Goal: Transaction & Acquisition: Purchase product/service

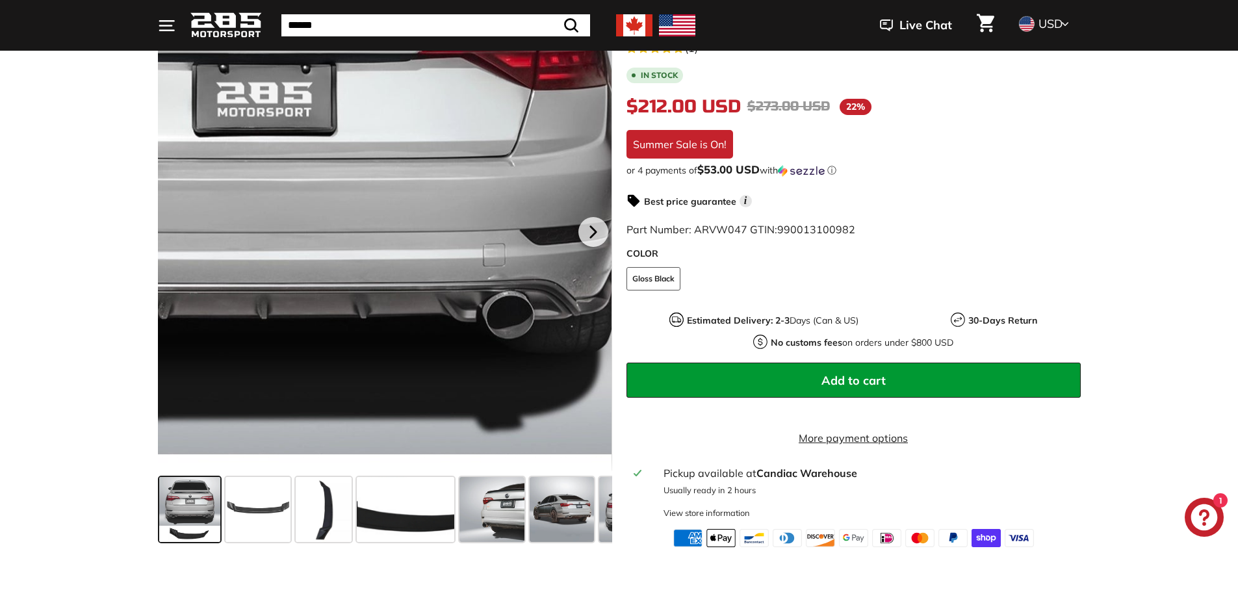
scroll to position [260, 0]
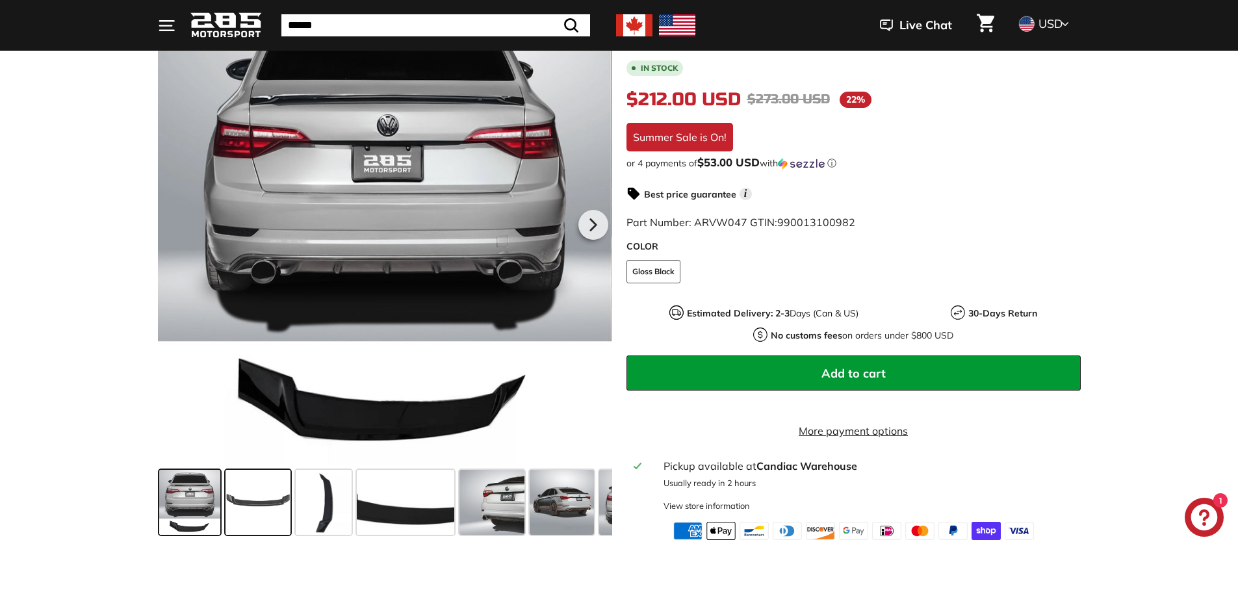
click at [278, 487] on span at bounding box center [258, 502] width 65 height 65
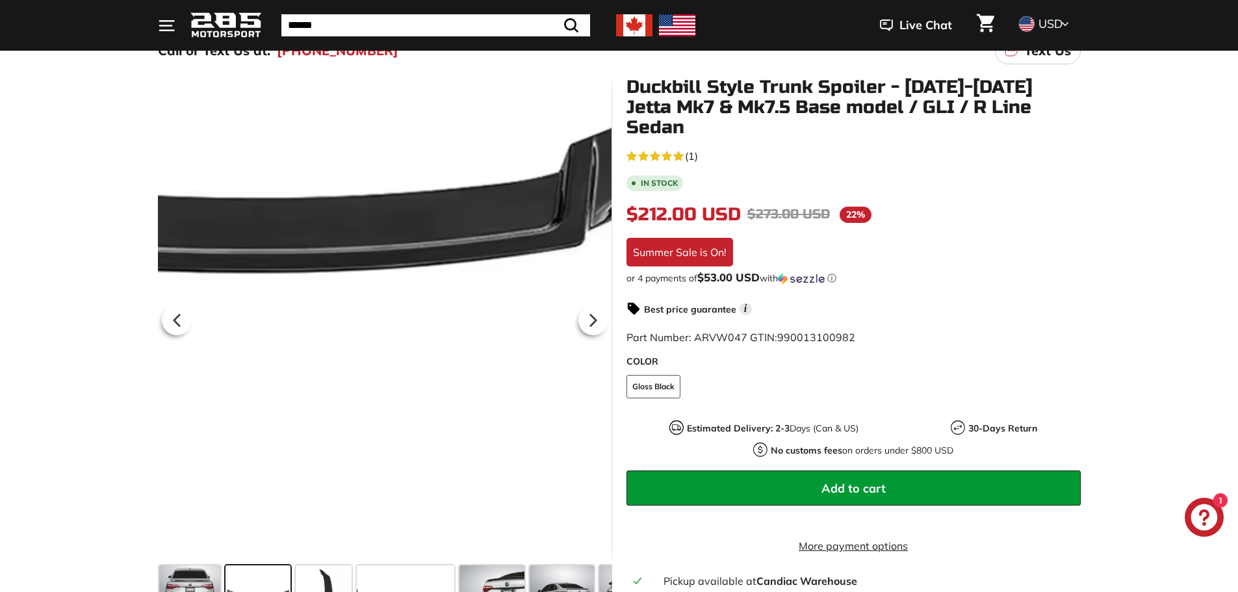
scroll to position [0, 0]
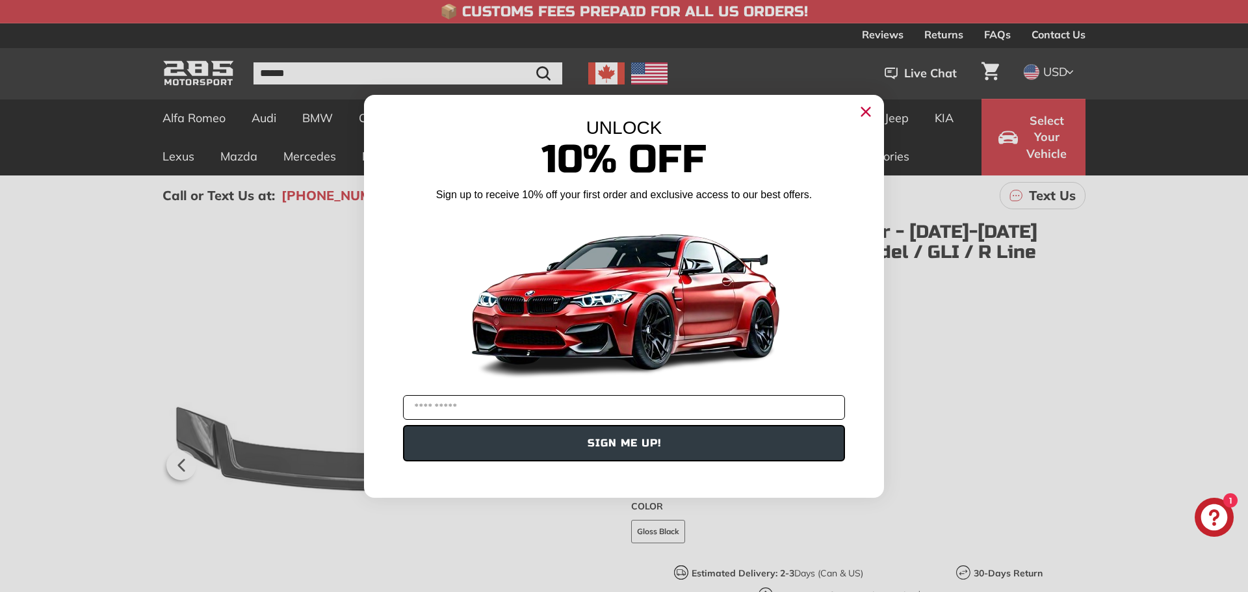
click at [435, 409] on input "YOUR EMAIL" at bounding box center [624, 407] width 442 height 25
type input "**********"
click input "******" at bounding box center [0, 0] width 0 height 0
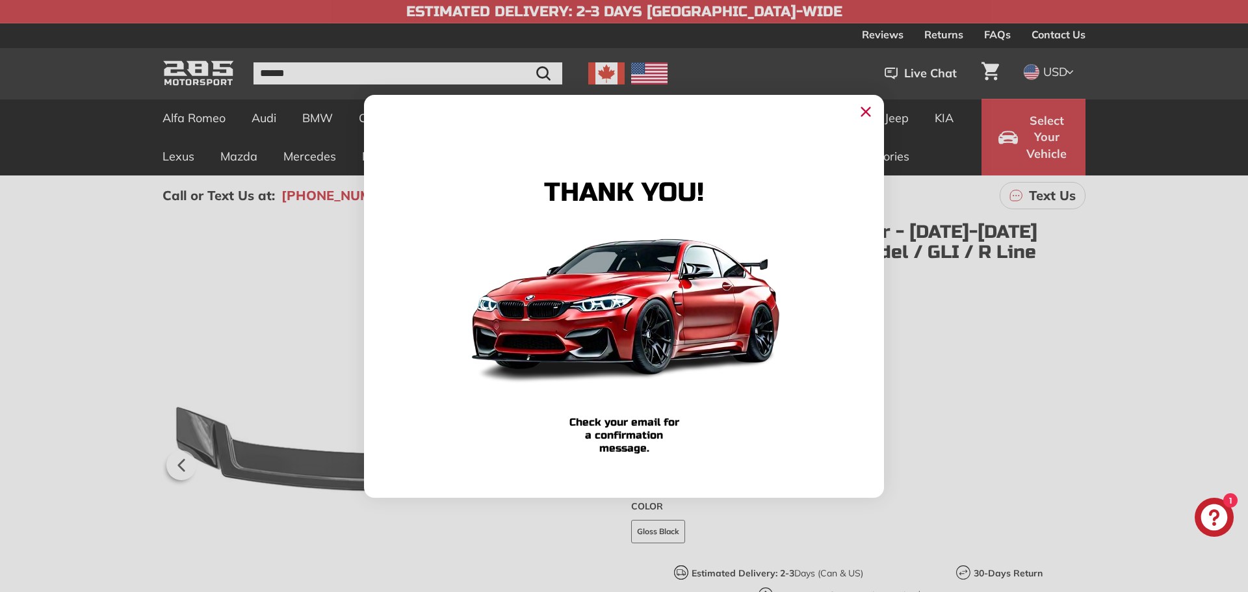
click at [867, 108] on circle "Close dialog" at bounding box center [865, 110] width 19 height 19
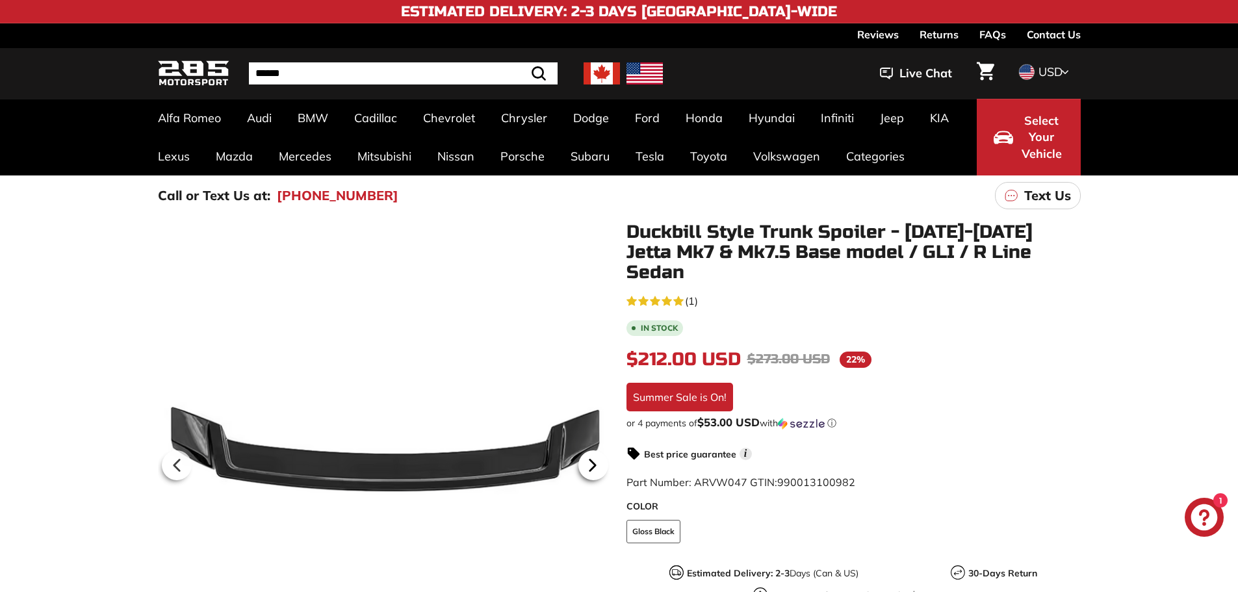
click at [589, 471] on icon at bounding box center [591, 465] width 5 height 11
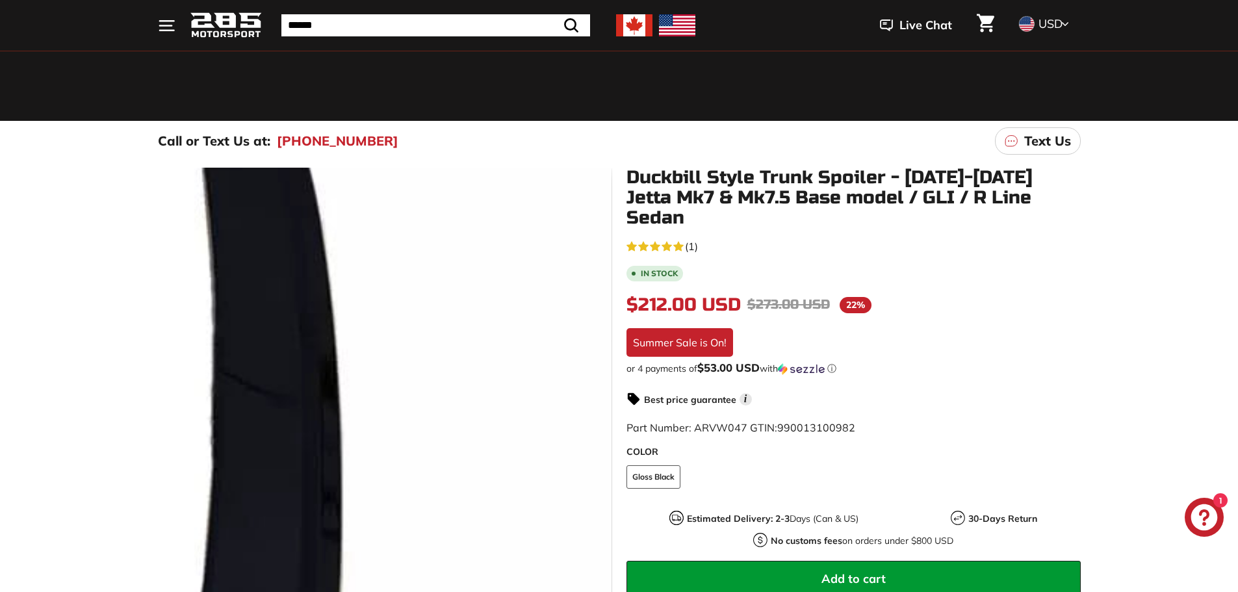
scroll to position [130, 0]
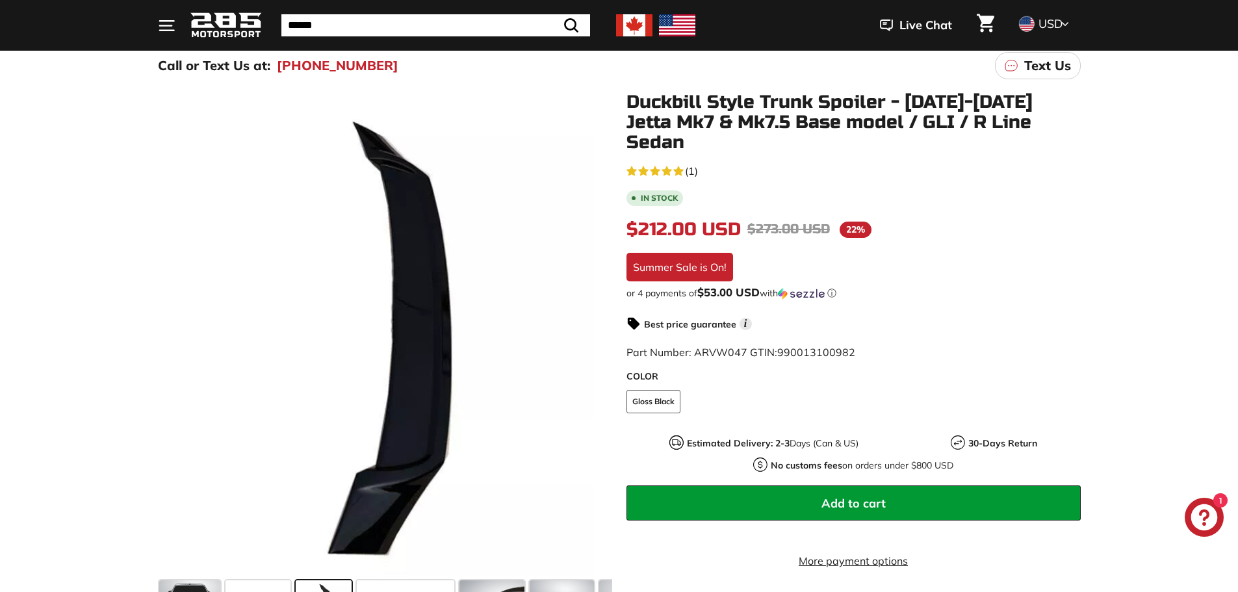
click at [593, 342] on icon at bounding box center [593, 335] width 30 height 30
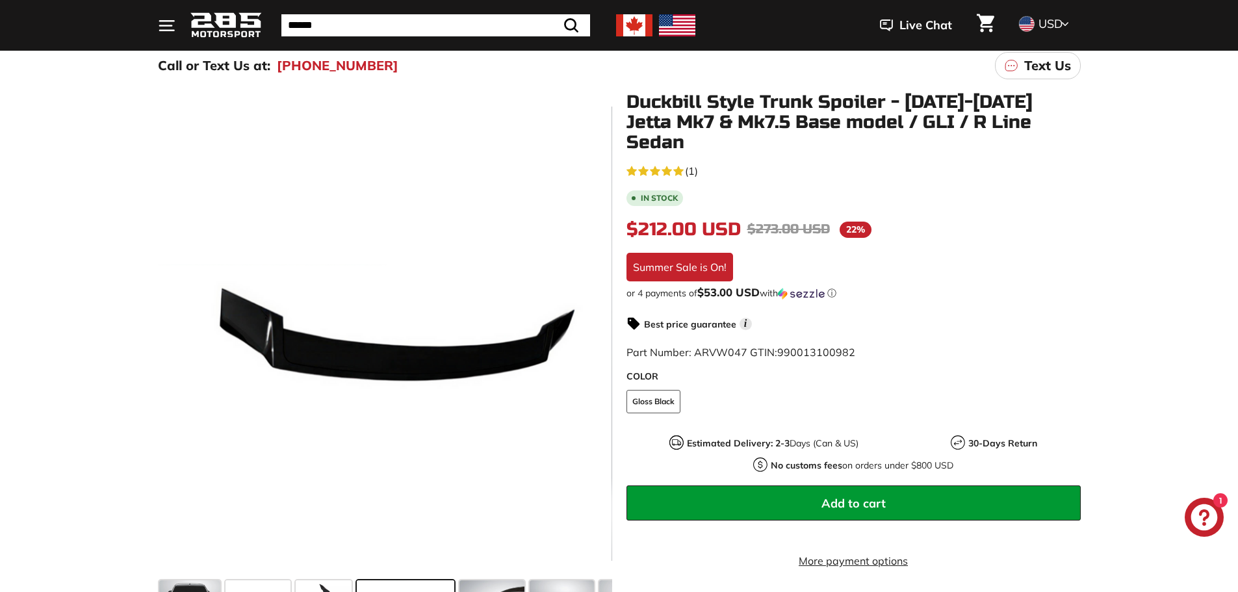
click at [593, 342] on icon at bounding box center [593, 335] width 30 height 30
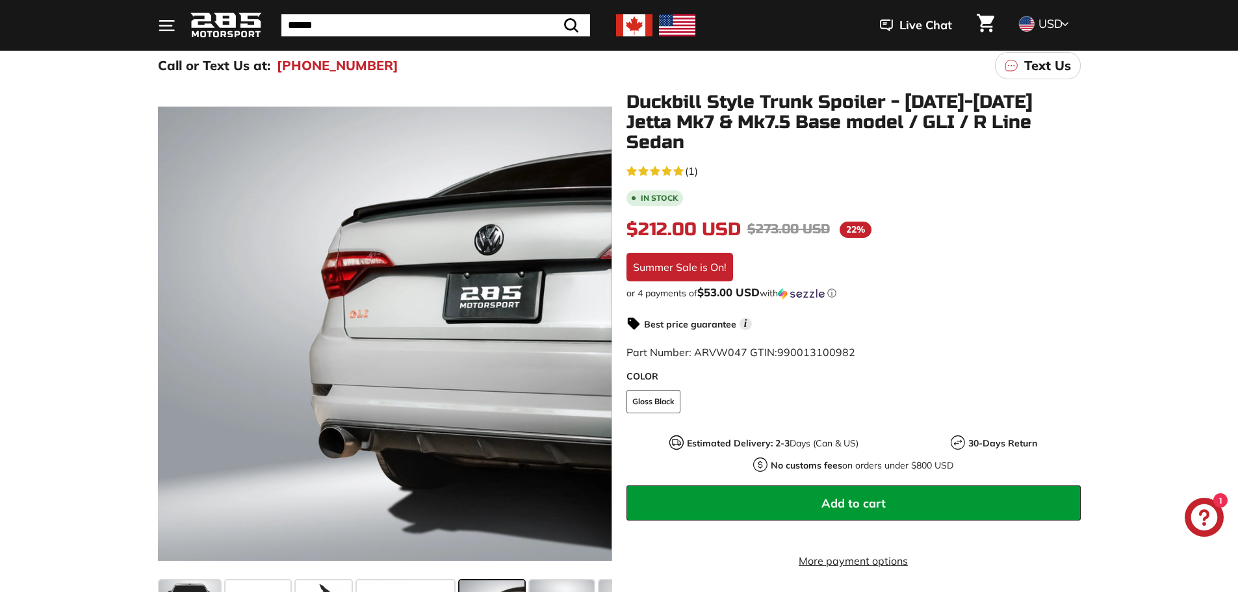
click at [593, 342] on icon at bounding box center [593, 335] width 30 height 30
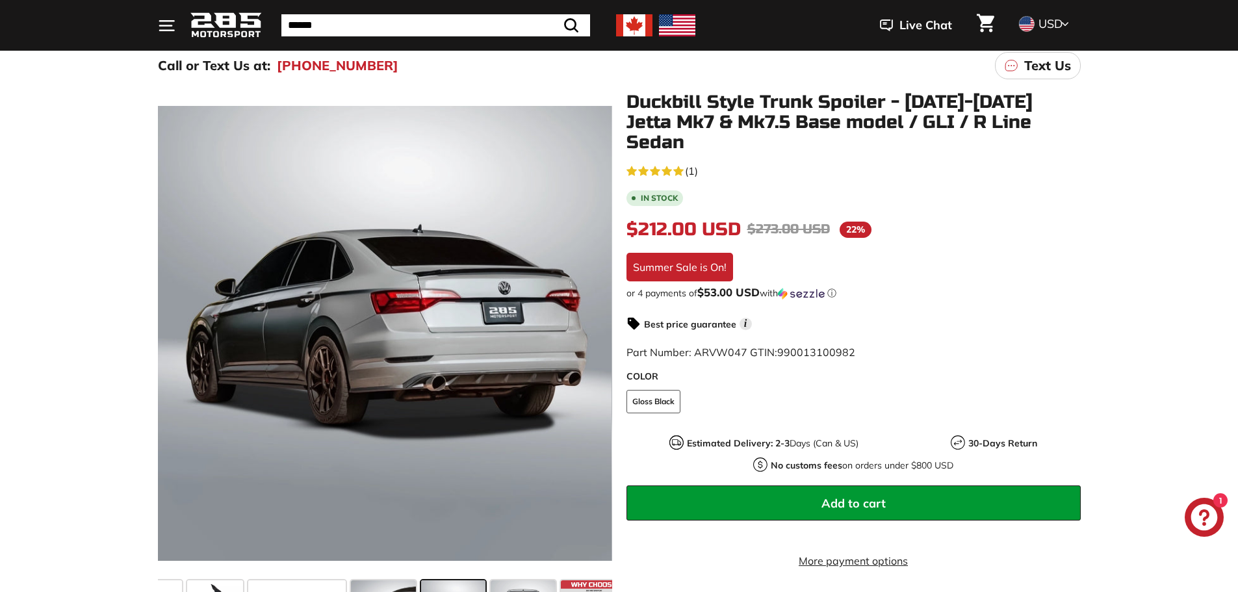
scroll to position [0, 125]
click at [593, 342] on icon at bounding box center [593, 335] width 30 height 30
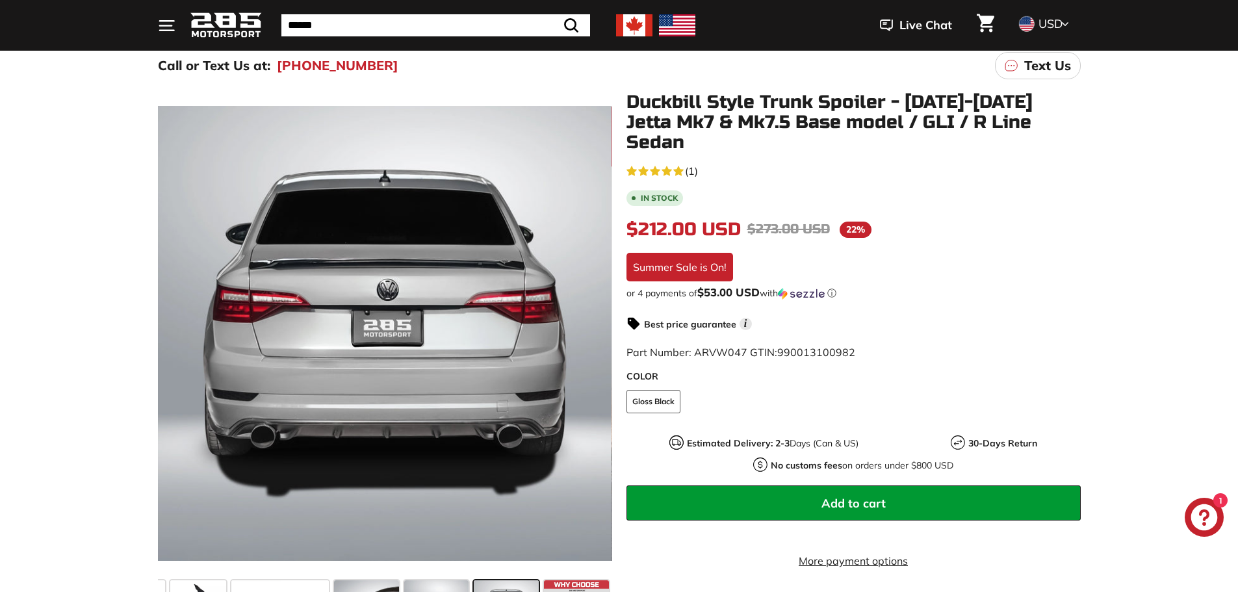
click at [593, 342] on icon at bounding box center [593, 335] width 30 height 30
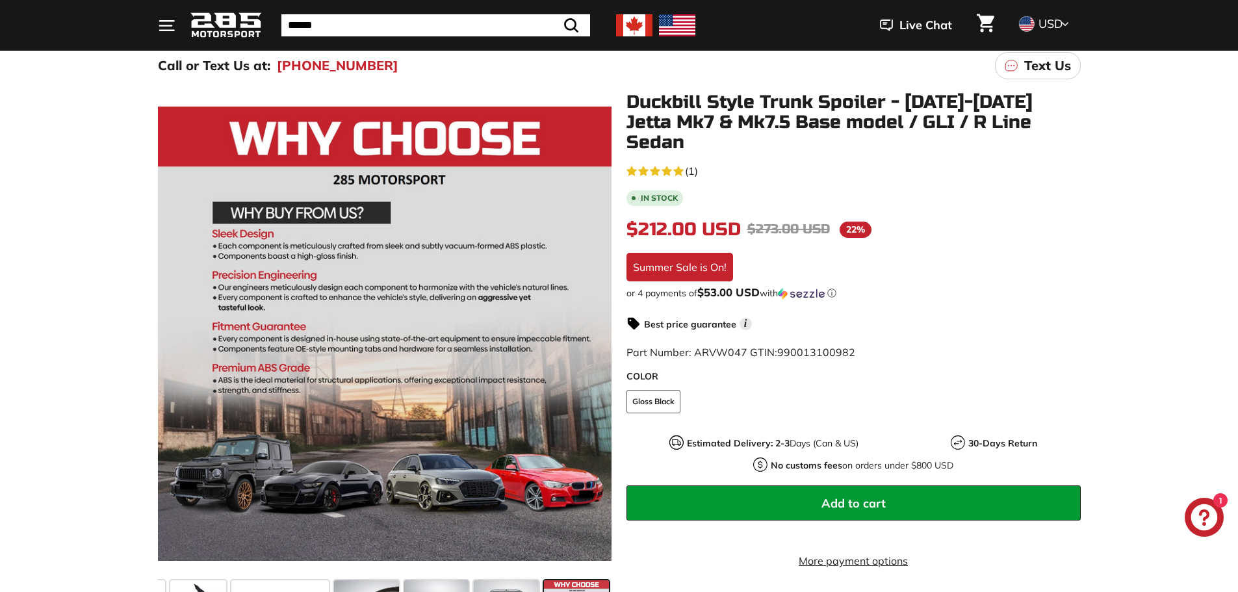
click at [593, 342] on div at bounding box center [384, 333] width 454 height 483
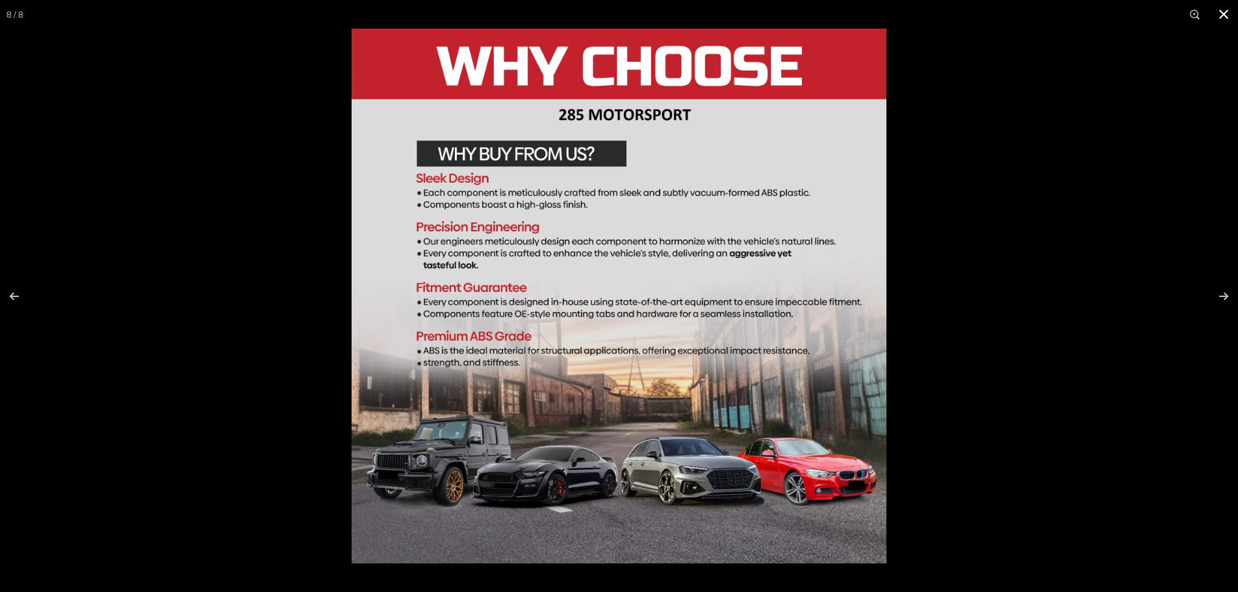
click at [950, 260] on div at bounding box center [971, 325] width 1238 height 592
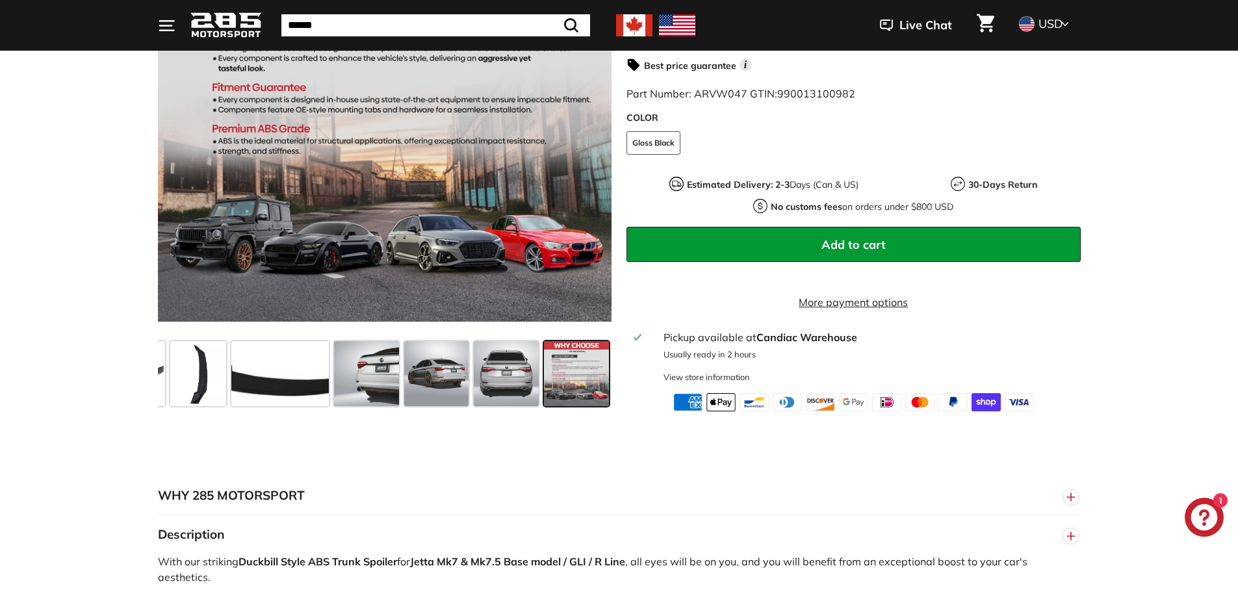
scroll to position [390, 0]
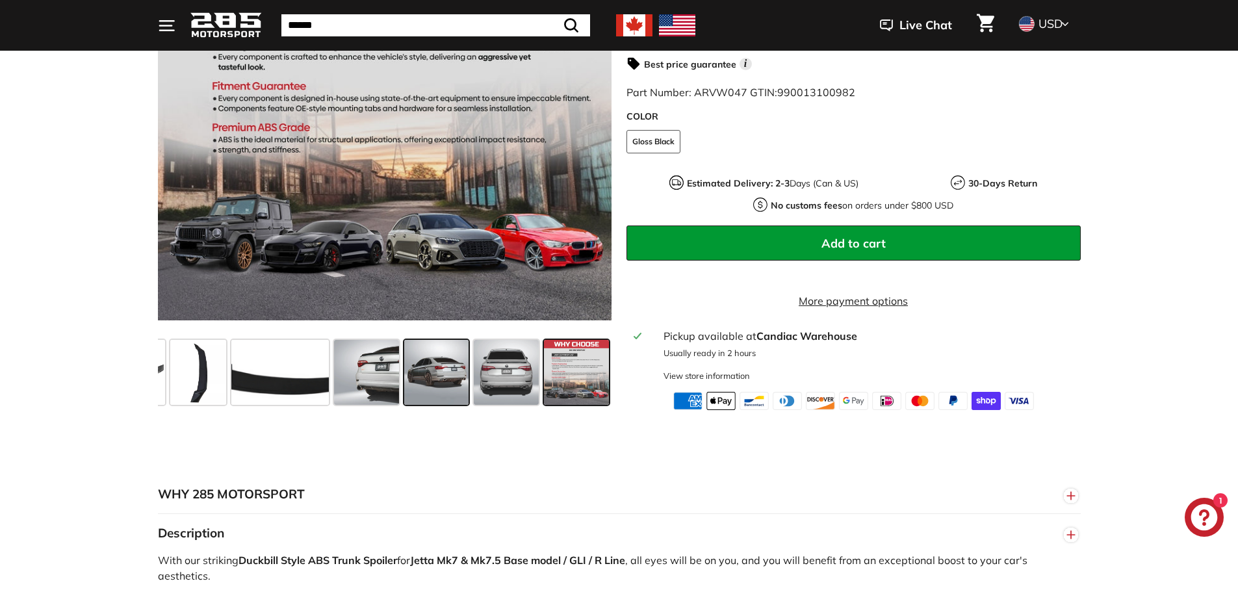
click at [461, 385] on span at bounding box center [436, 372] width 65 height 65
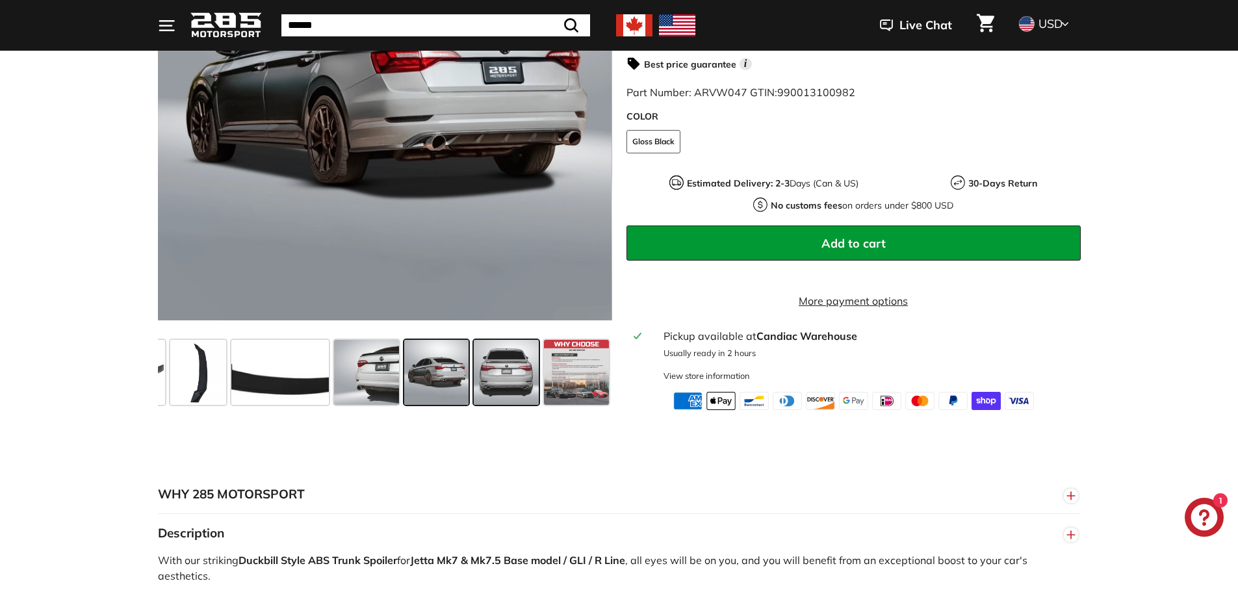
scroll to position [0, 125]
click at [364, 370] on span at bounding box center [367, 372] width 65 height 65
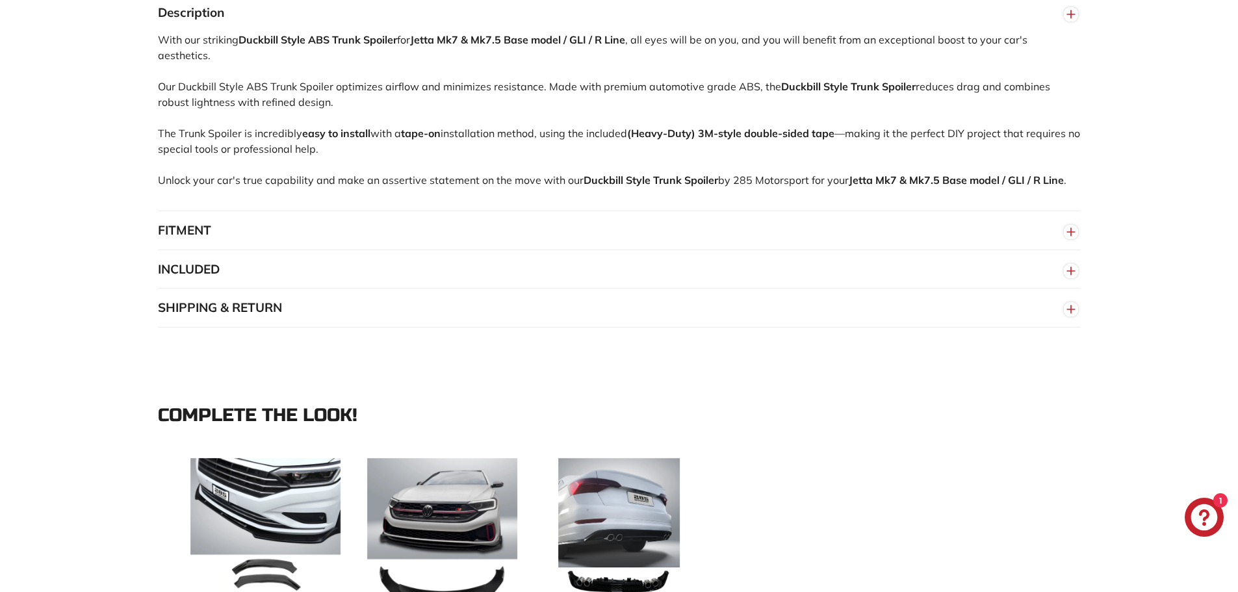
scroll to position [910, 0]
click at [295, 224] on button "FITMENT" at bounding box center [619, 231] width 923 height 39
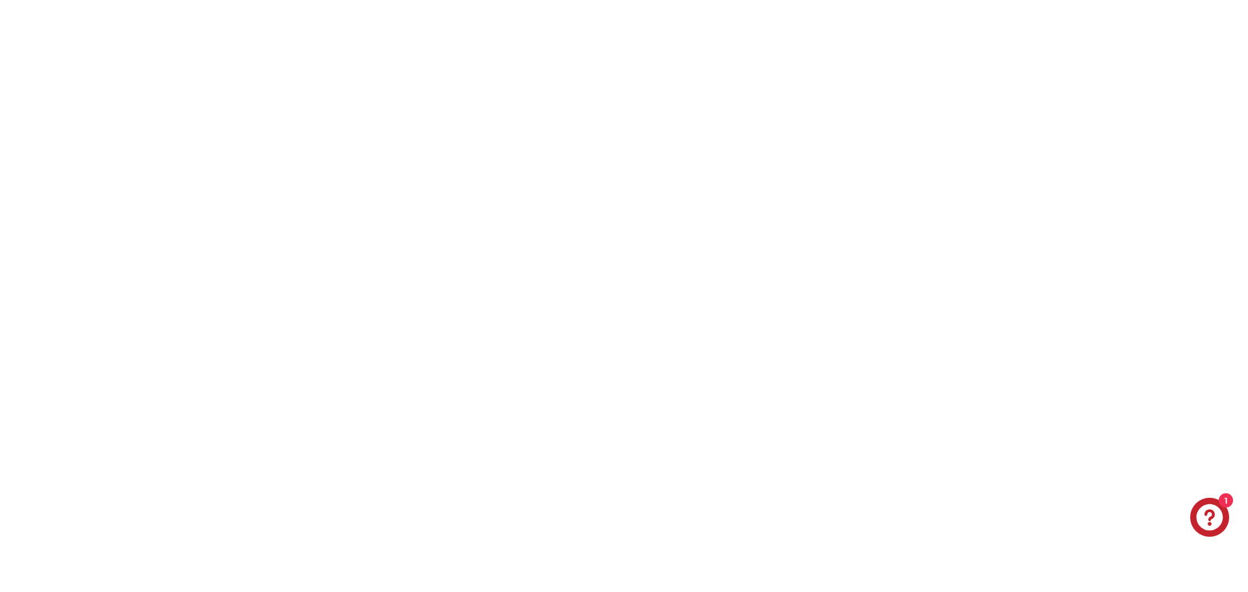
scroll to position [2080, 0]
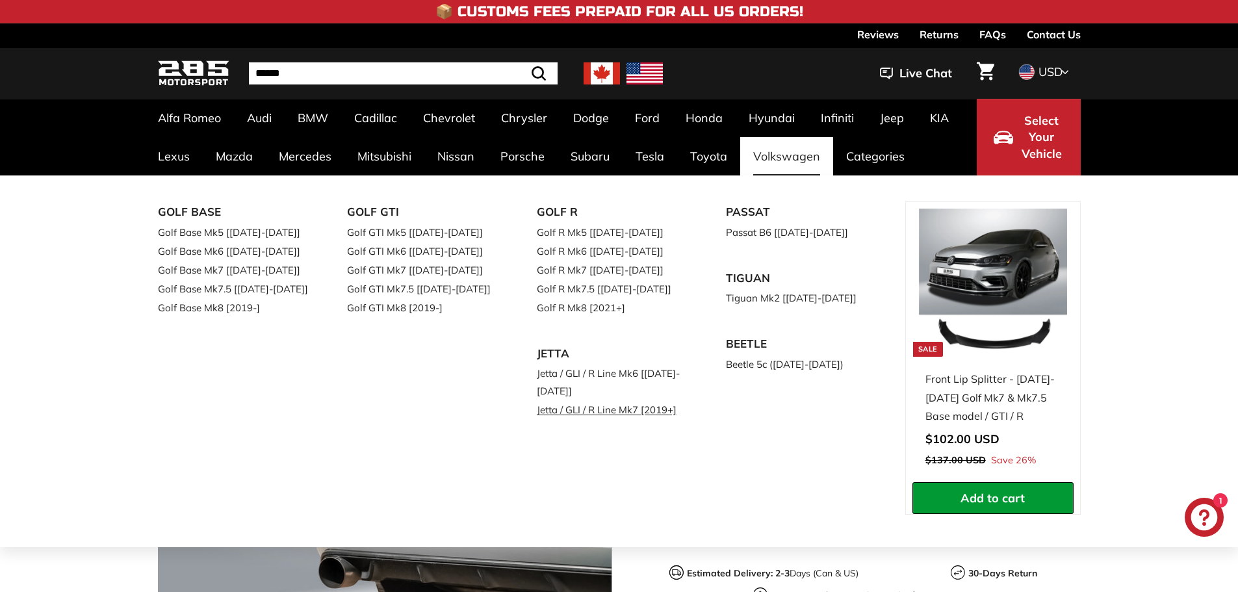
click at [586, 411] on link "Jetta / GLI / R Line Mk7 [2019+]" at bounding box center [613, 409] width 153 height 19
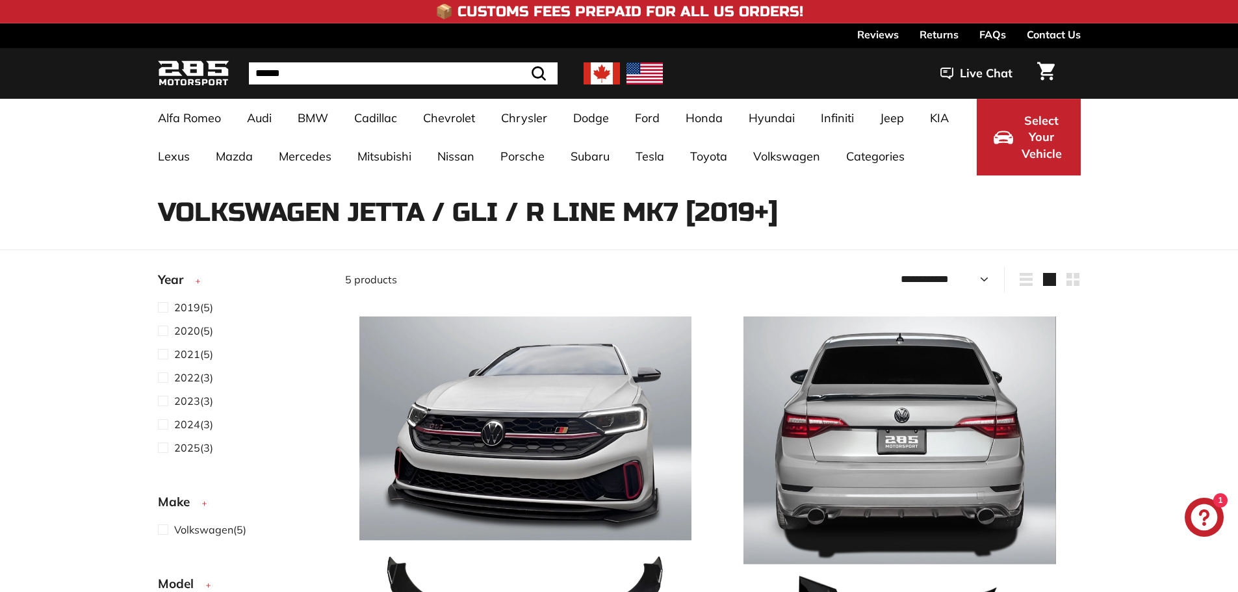
select select "**********"
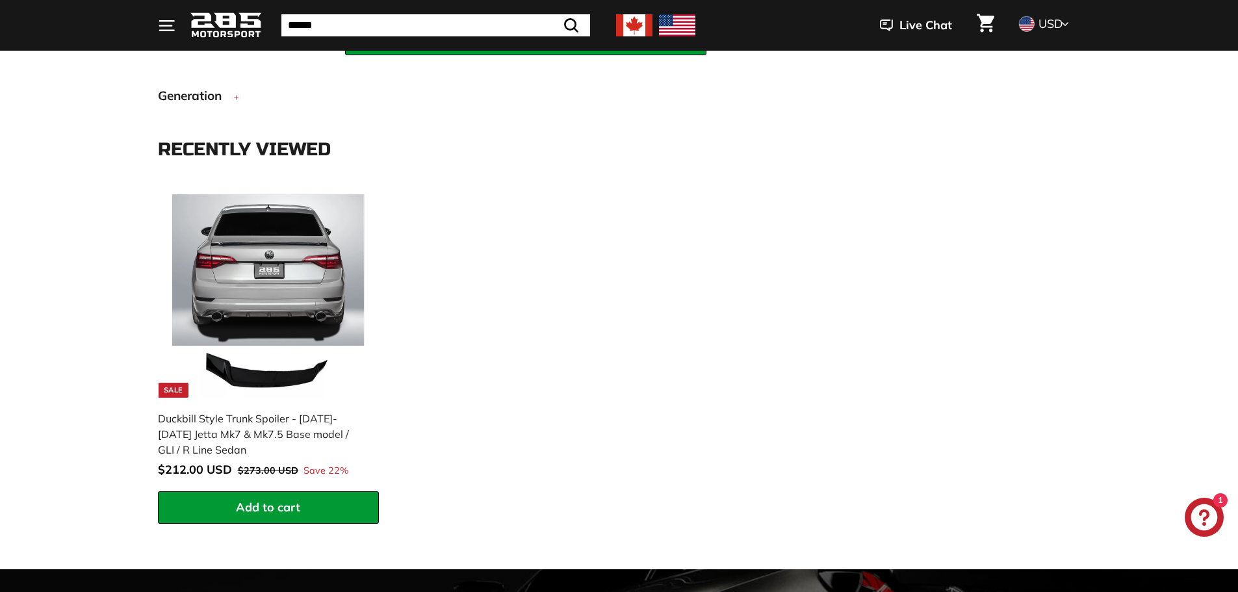
scroll to position [1690, 0]
